Goal: Information Seeking & Learning: Learn about a topic

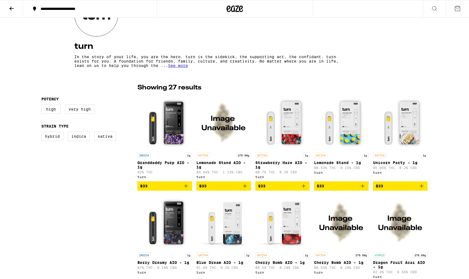
click at [166, 125] on img "Open page for Granddaddy Purp AIO - 1g from turn" at bounding box center [164, 122] width 55 height 55
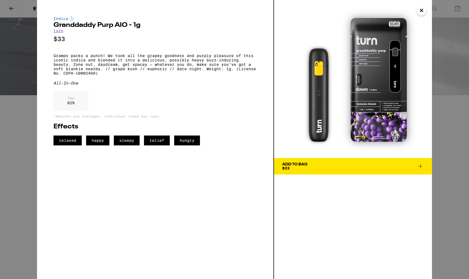
click at [426, 11] on button "Close" at bounding box center [422, 10] width 10 height 10
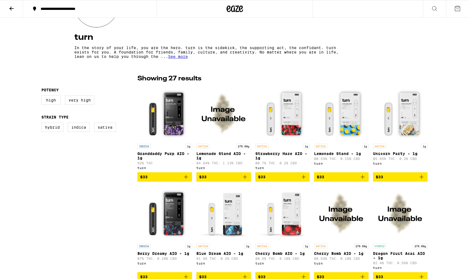
scroll to position [90, 0]
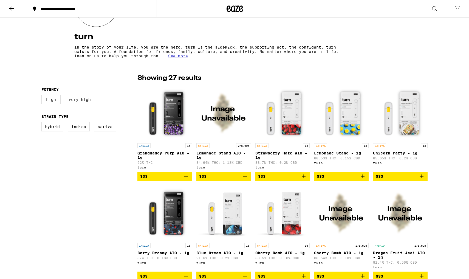
click at [86, 103] on label "Very High" at bounding box center [79, 99] width 29 height 9
click at [43, 96] on input "Very High" at bounding box center [43, 96] width 0 height 0
checkbox input "true"
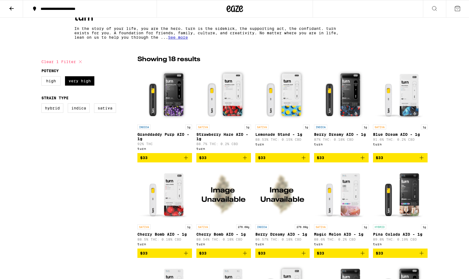
scroll to position [107, 0]
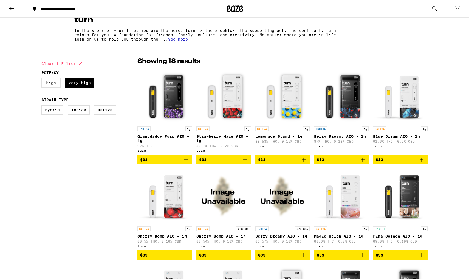
click at [51, 88] on label "High" at bounding box center [50, 82] width 19 height 9
click at [43, 79] on input "High" at bounding box center [43, 79] width 0 height 0
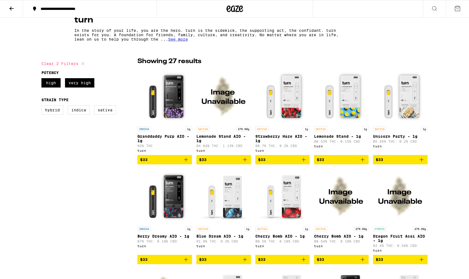
click at [84, 62] on icon at bounding box center [83, 63] width 7 height 7
checkbox input "false"
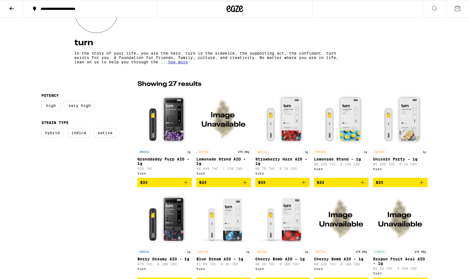
scroll to position [85, 0]
